Goal: Navigation & Orientation: Understand site structure

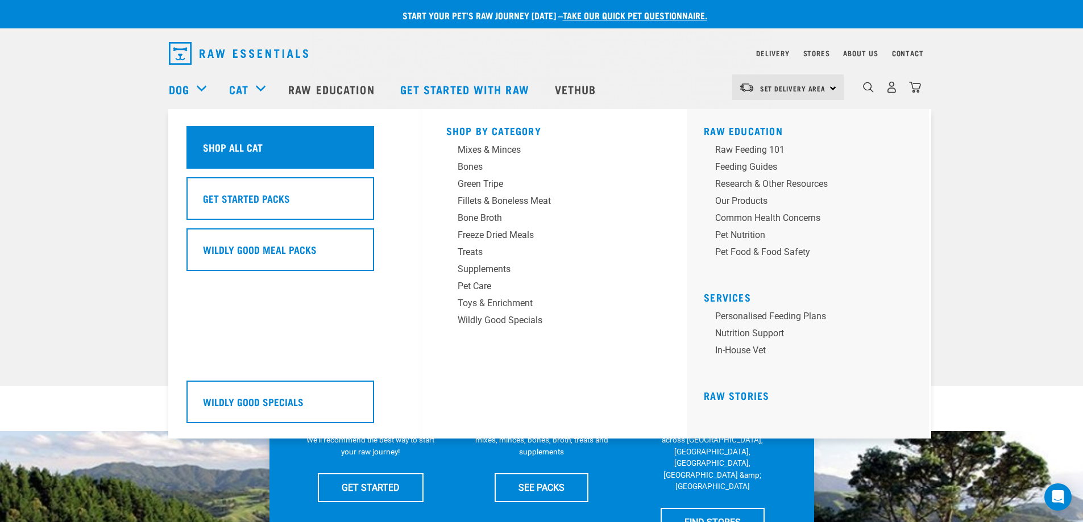
click at [266, 144] on div "Shop All Cat" at bounding box center [280, 147] width 188 height 43
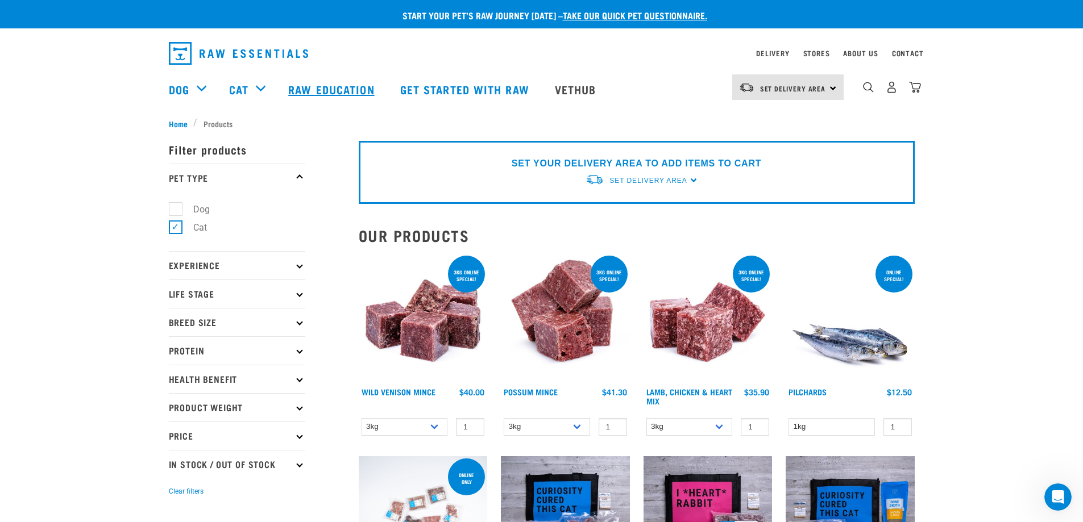
click at [355, 89] on link "Raw Education" at bounding box center [332, 89] width 111 height 45
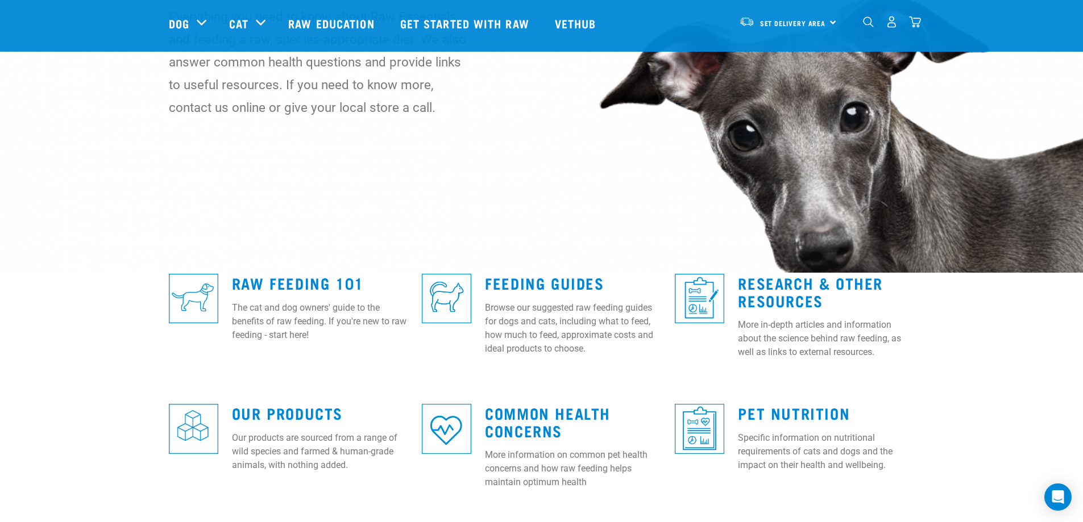
scroll to position [227, 0]
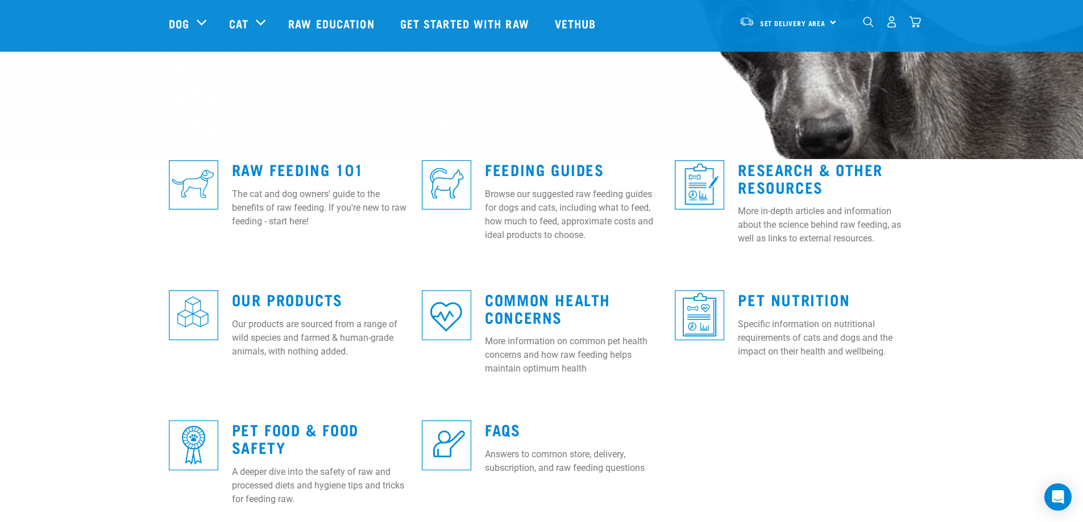
click at [443, 310] on img at bounding box center [446, 315] width 49 height 49
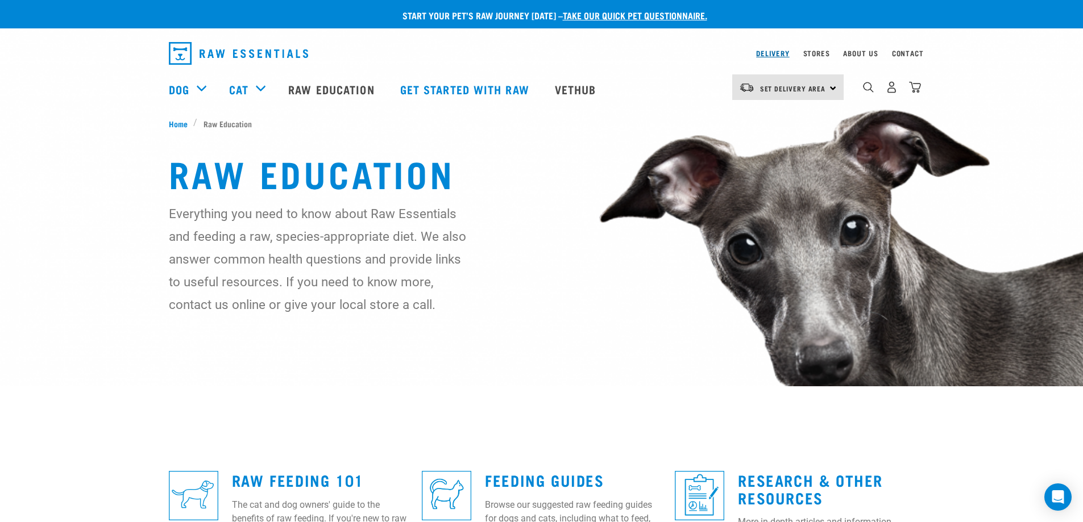
click at [771, 51] on link "Delivery" at bounding box center [772, 53] width 33 height 4
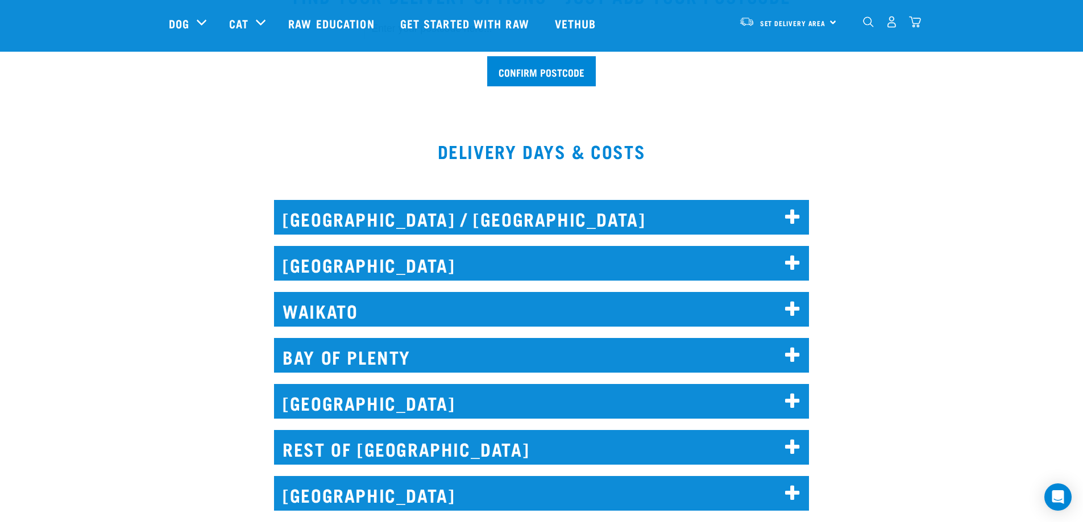
scroll to position [512, 0]
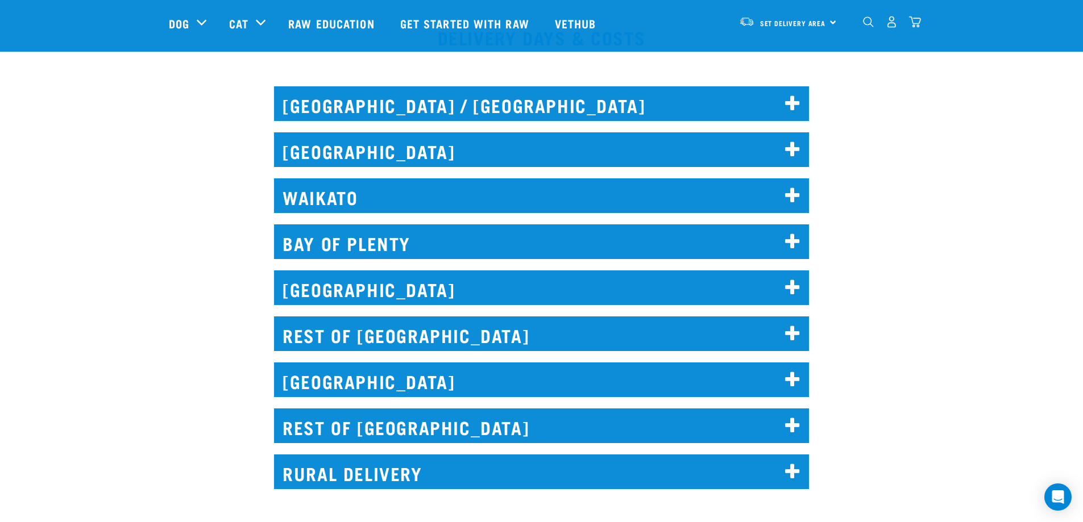
click at [407, 335] on h2 "REST OF [GEOGRAPHIC_DATA]" at bounding box center [541, 334] width 535 height 35
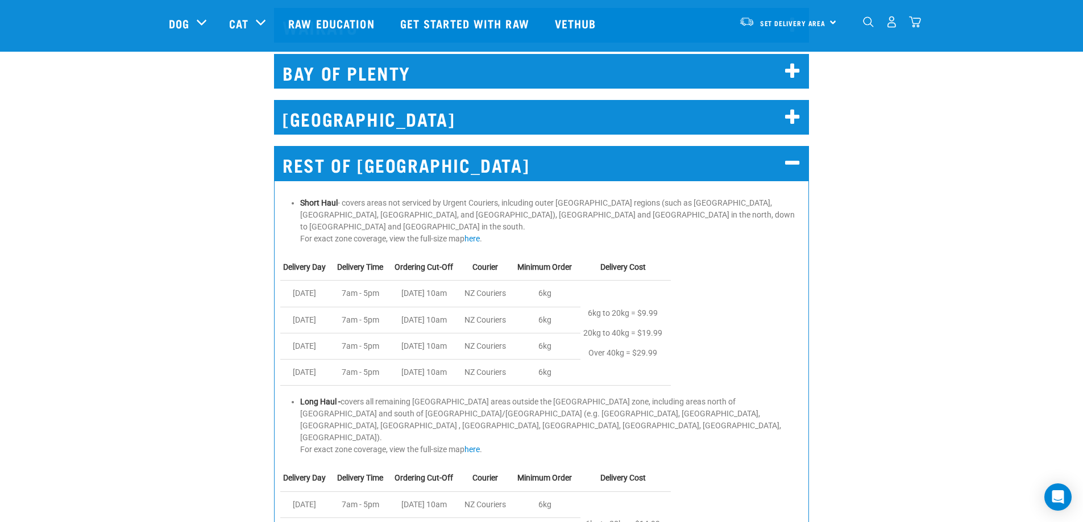
scroll to position [739, 0]
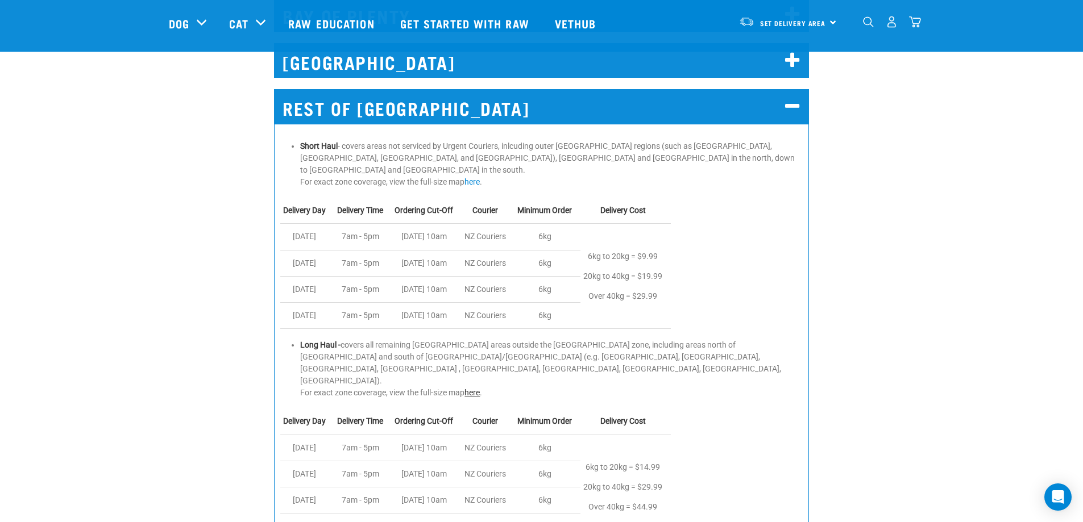
click at [474, 388] on link "here" at bounding box center [471, 392] width 15 height 9
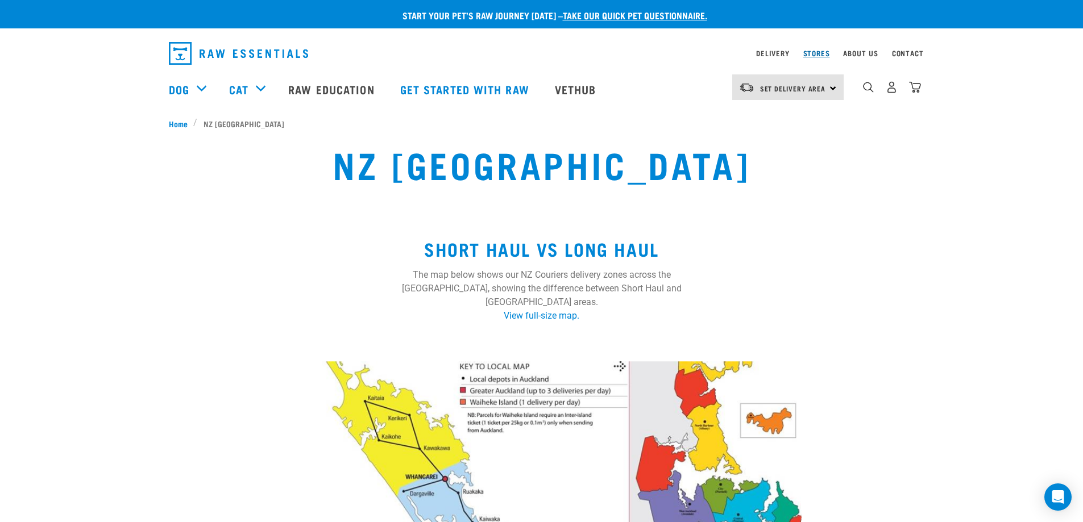
click at [820, 51] on link "Stores" at bounding box center [816, 53] width 27 height 4
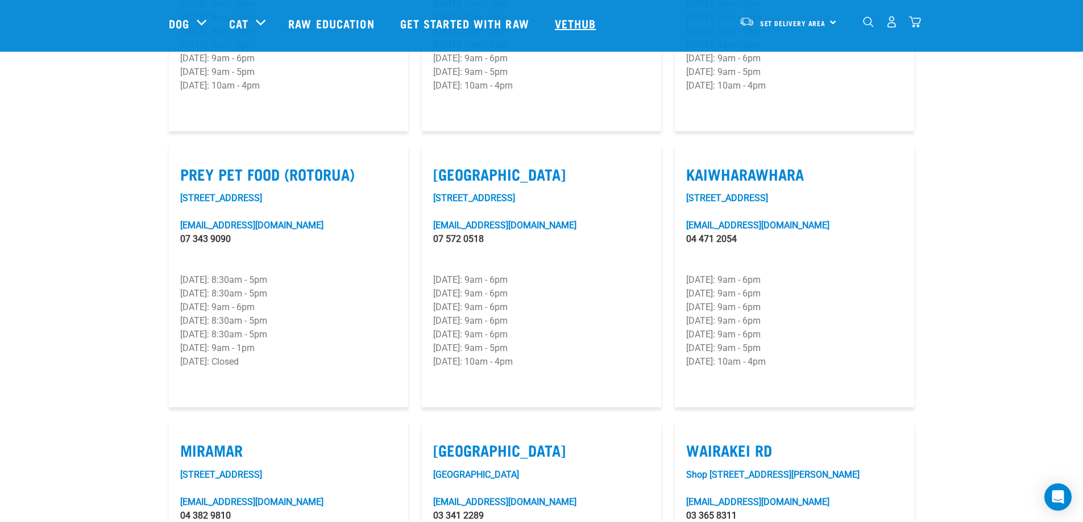
scroll to position [1023, 0]
